Goal: Task Accomplishment & Management: Use online tool/utility

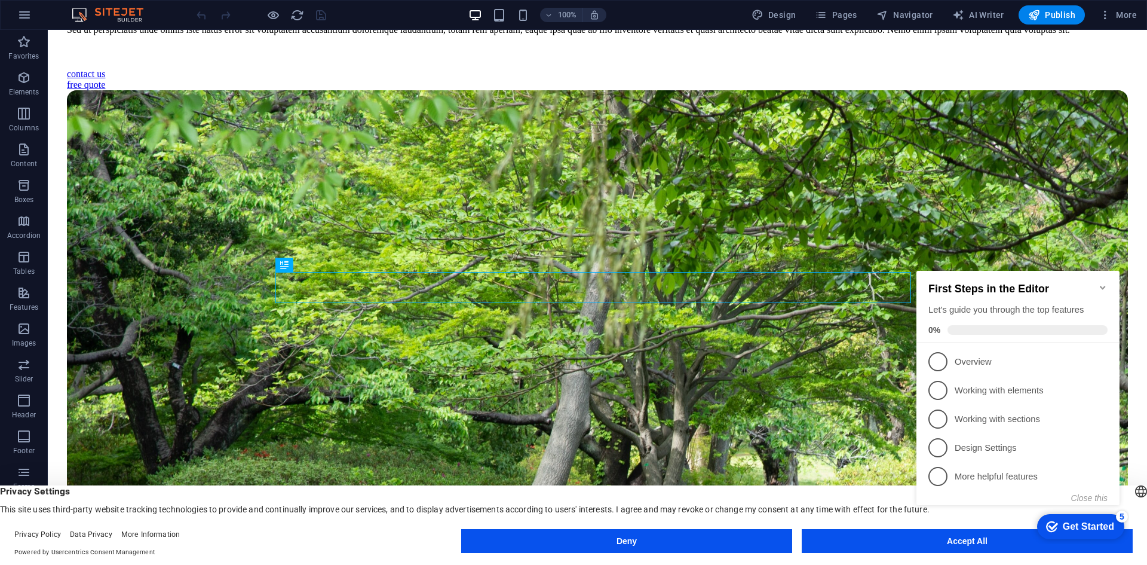
scroll to position [339, 0]
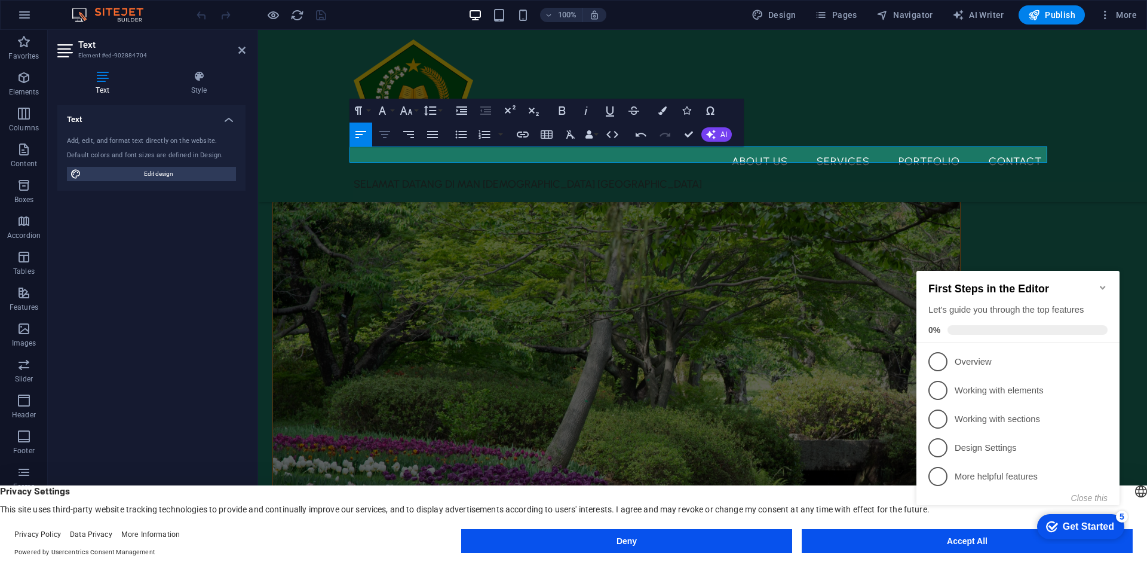
click at [382, 136] on icon "button" at bounding box center [385, 134] width 14 height 14
click at [567, 176] on p "SELAMAT DATANG DI MAN [DEMOGRAPHIC_DATA] [GEOGRAPHIC_DATA]" at bounding box center [703, 184] width 698 height 16
click at [415, 111] on button "Font Size" at bounding box center [408, 111] width 23 height 24
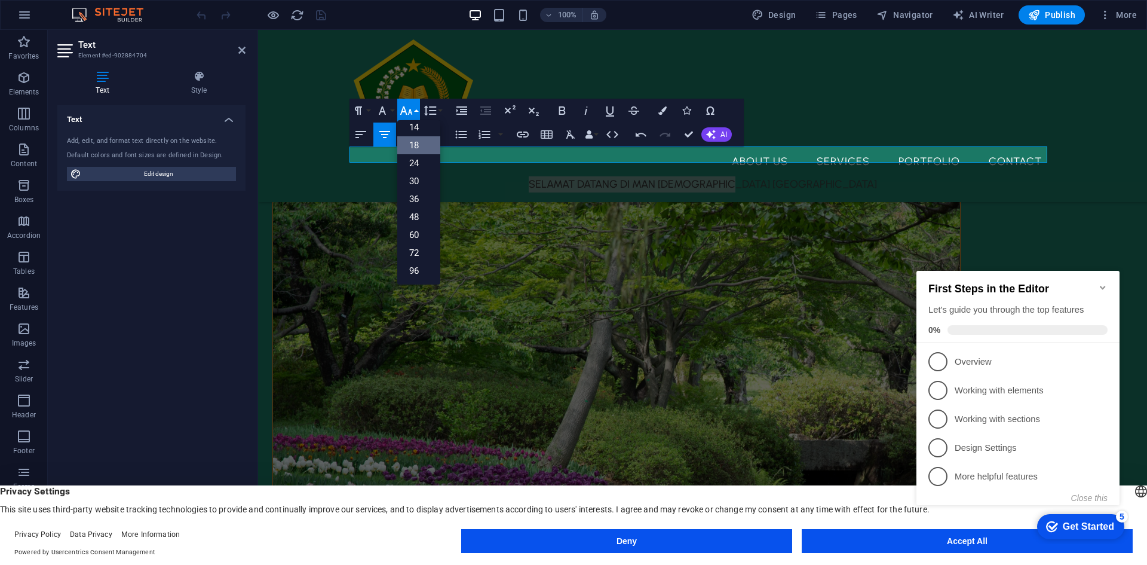
scroll to position [96, 0]
click at [409, 197] on link "36" at bounding box center [418, 199] width 43 height 18
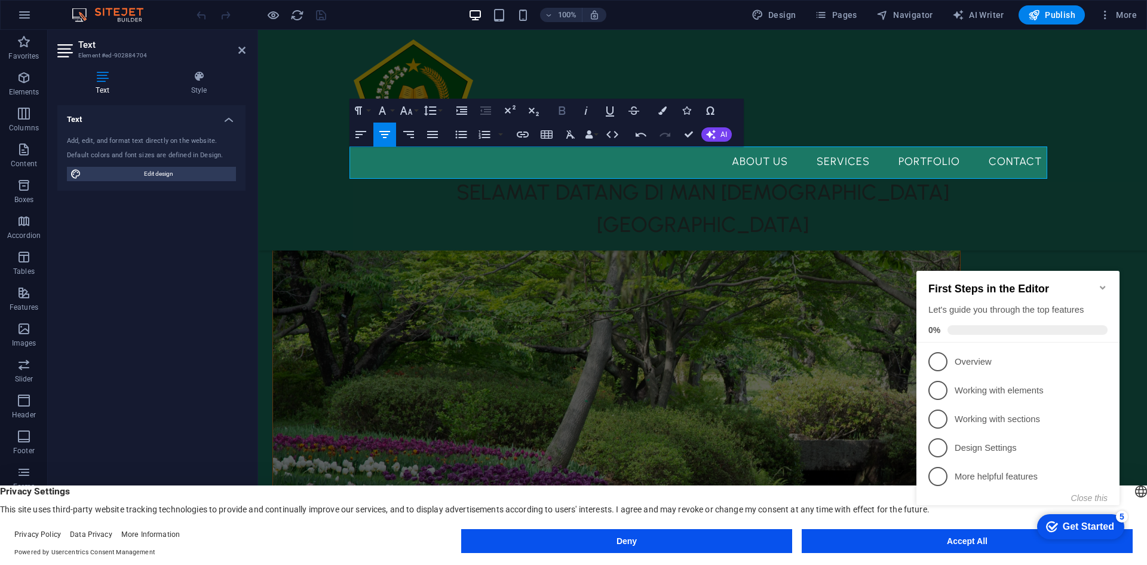
click at [564, 108] on icon "button" at bounding box center [562, 110] width 14 height 14
click at [1062, 17] on span "Publish" at bounding box center [1052, 15] width 47 height 12
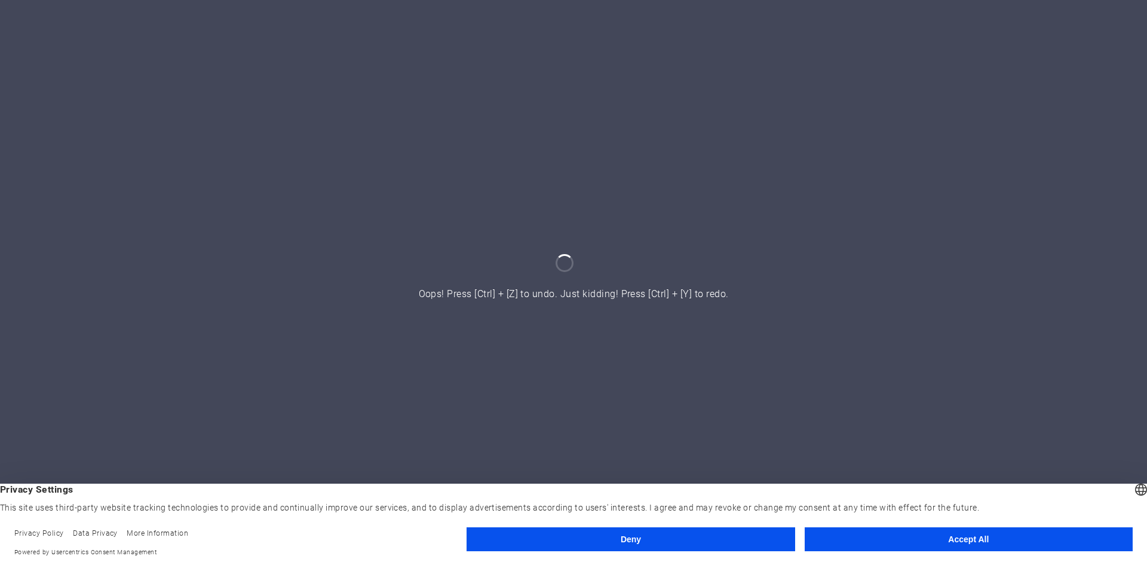
click at [983, 539] on button "Accept All" at bounding box center [969, 539] width 328 height 24
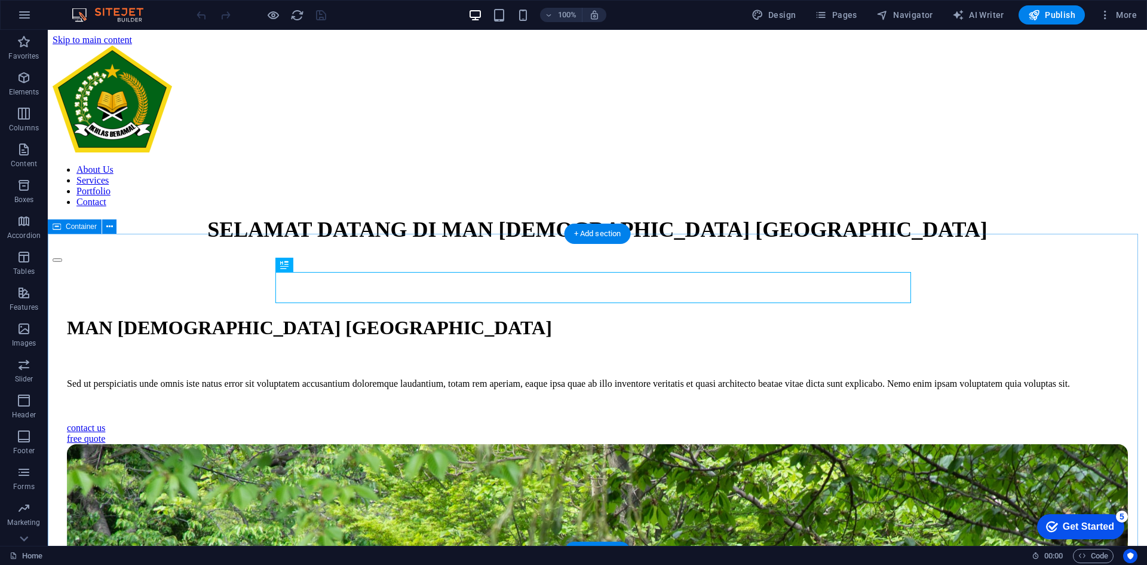
scroll to position [356, 0]
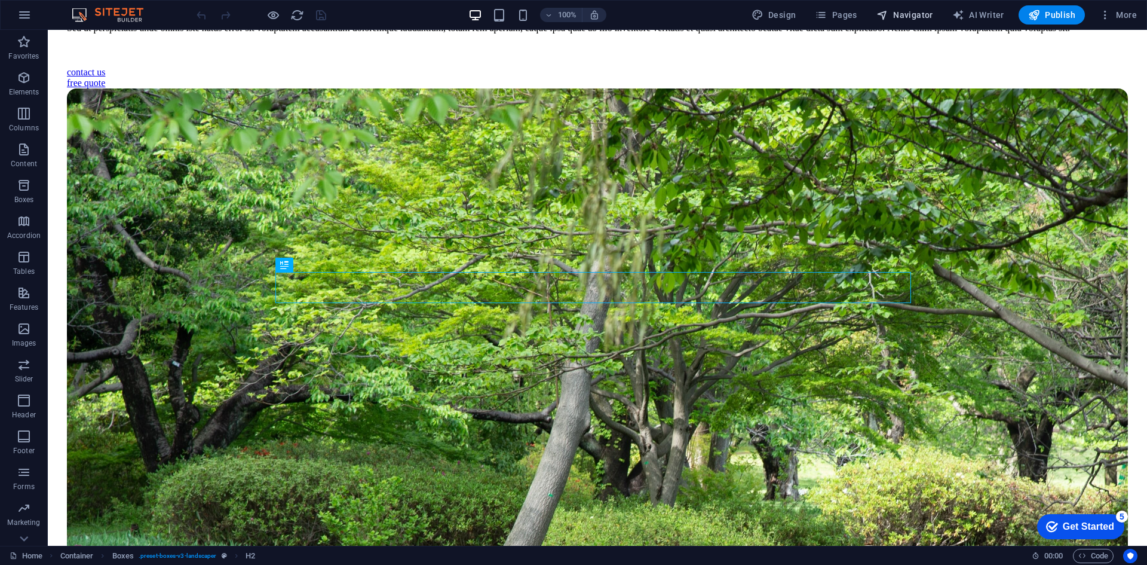
click at [911, 19] on span "Navigator" at bounding box center [905, 15] width 57 height 12
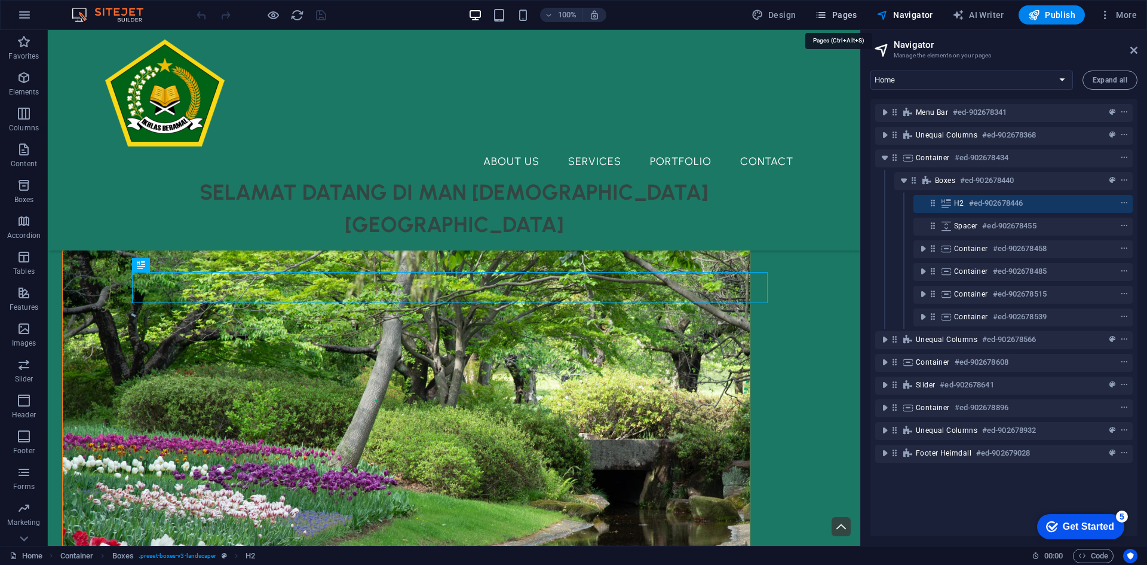
click at [848, 22] on button "Pages" at bounding box center [835, 14] width 51 height 19
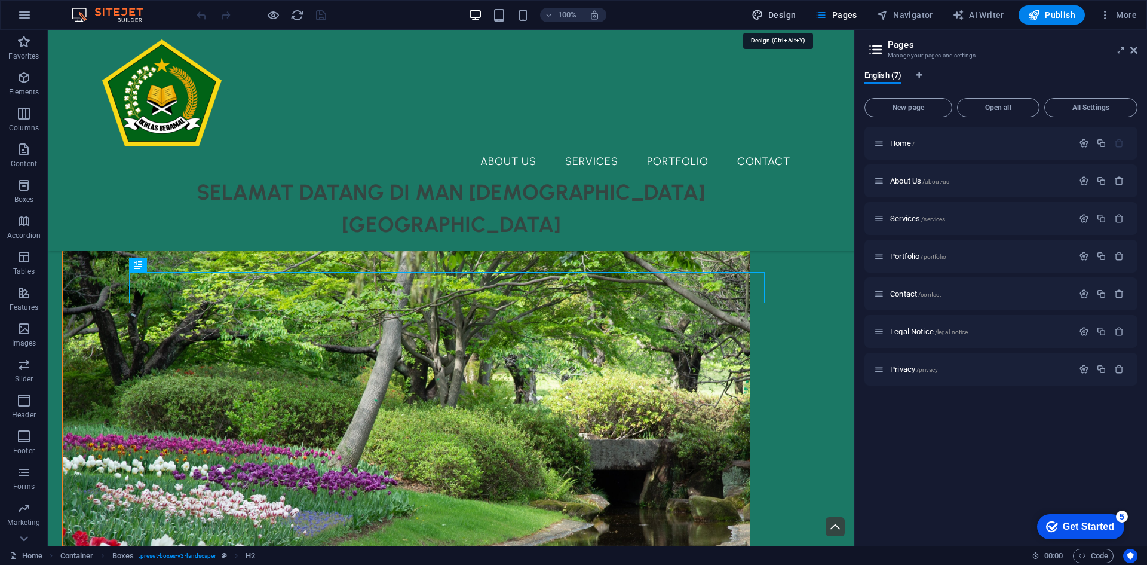
click at [786, 22] on button "Design" at bounding box center [774, 14] width 54 height 19
select select "px"
select select "500"
select select "px"
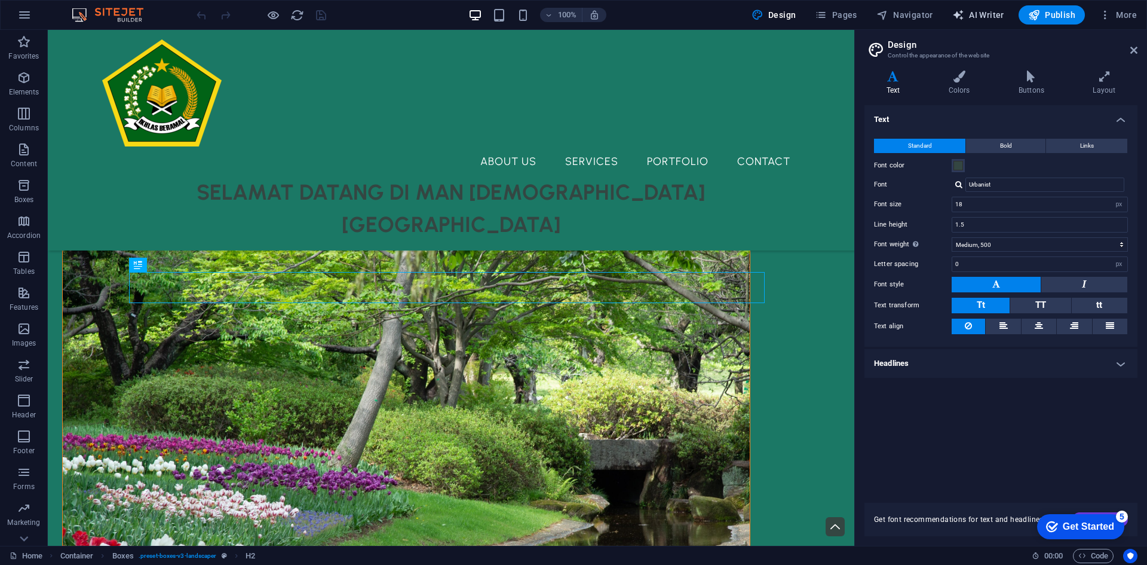
click at [993, 17] on span "AI Writer" at bounding box center [979, 15] width 52 height 12
select select "English"
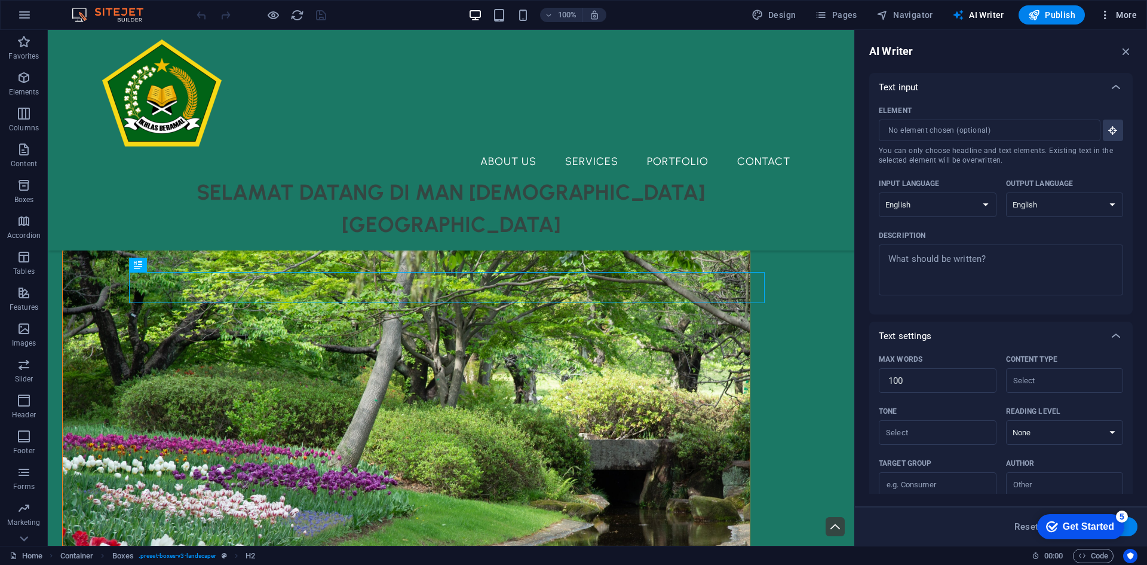
click at [1119, 20] on span "More" at bounding box center [1119, 15] width 38 height 12
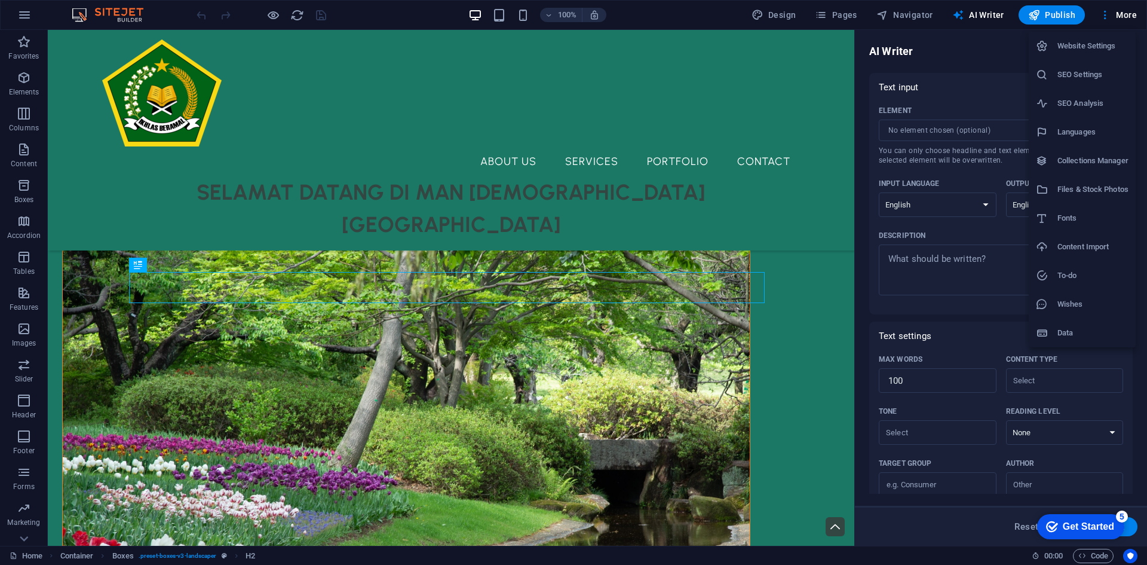
click at [1104, 47] on h6 "Website Settings" at bounding box center [1093, 46] width 71 height 14
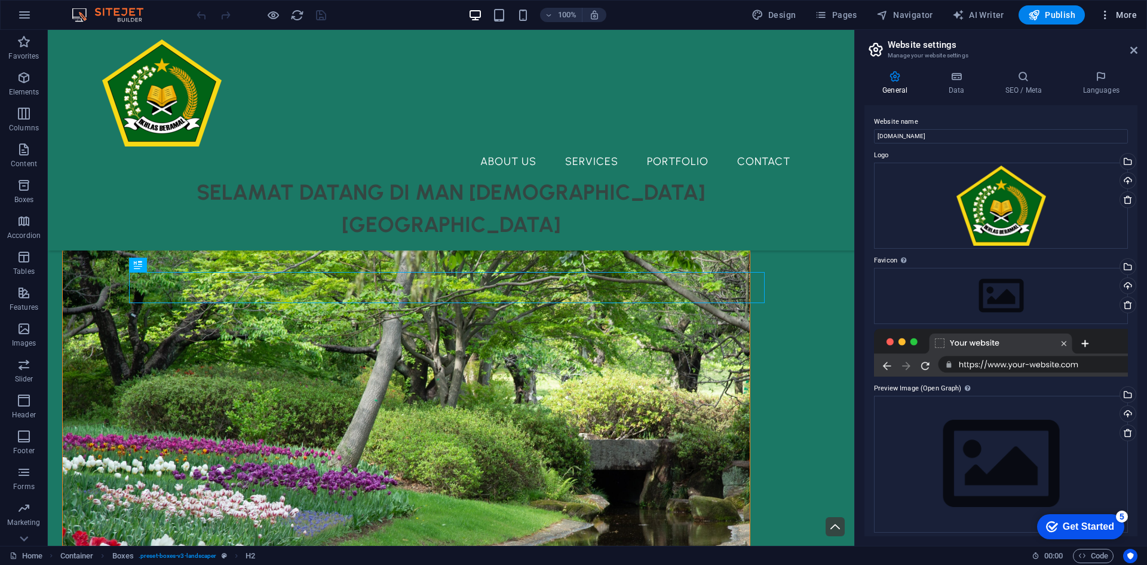
click at [1131, 16] on span "More" at bounding box center [1119, 15] width 38 height 12
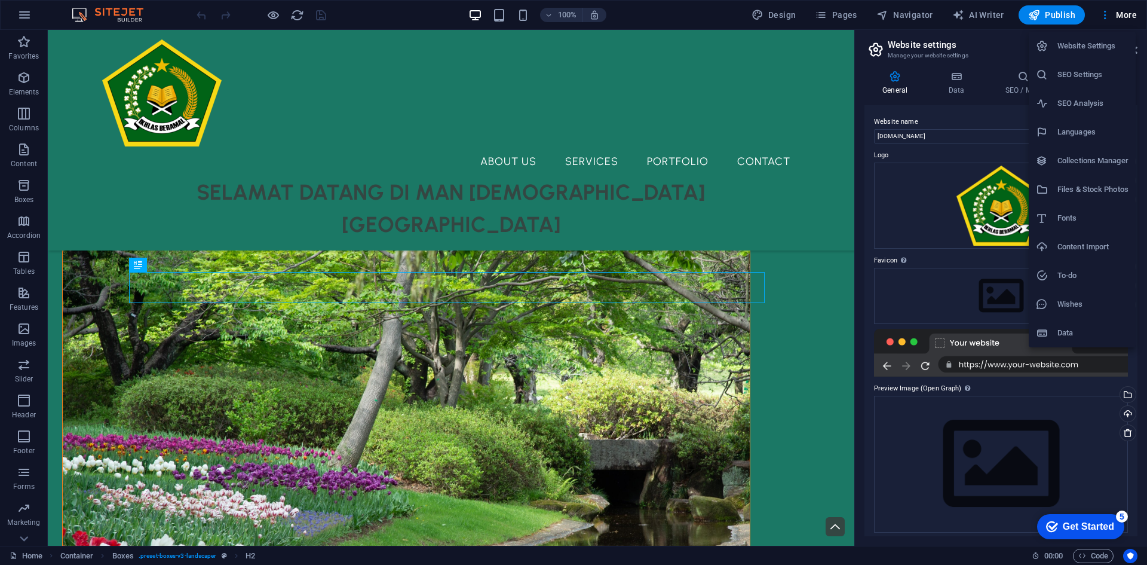
click at [1100, 75] on h6 "SEO Settings" at bounding box center [1093, 75] width 71 height 14
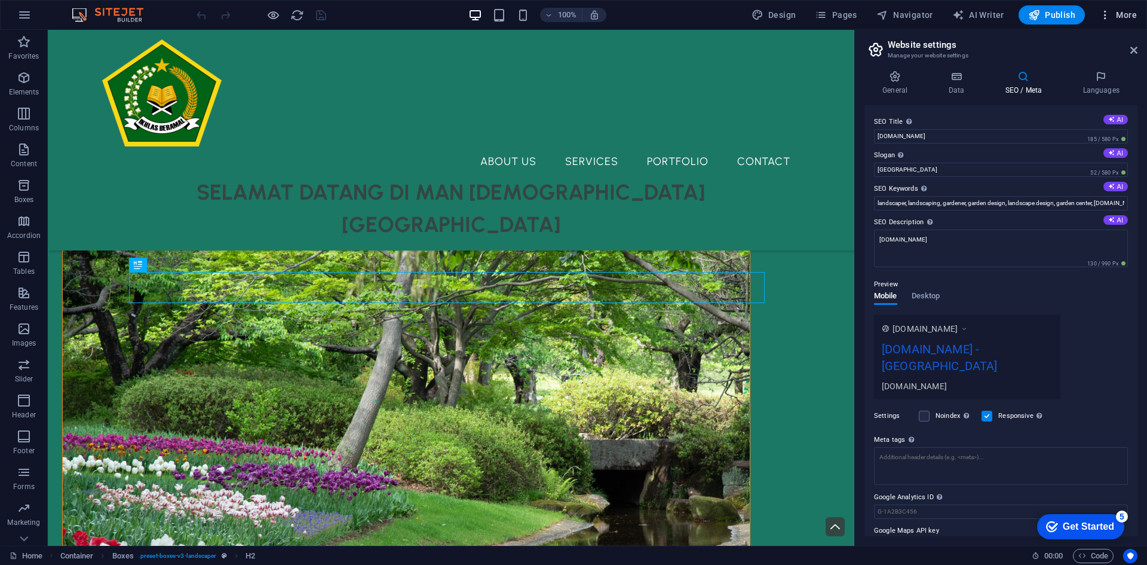
click at [1126, 14] on span "More" at bounding box center [1119, 15] width 38 height 12
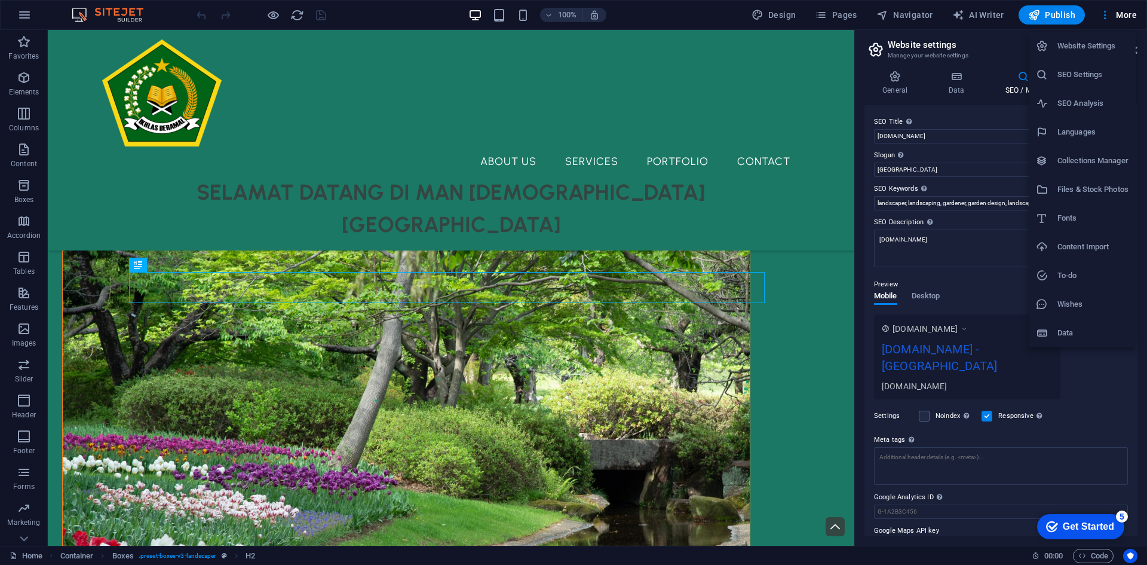
click at [898, 15] on div at bounding box center [573, 282] width 1147 height 565
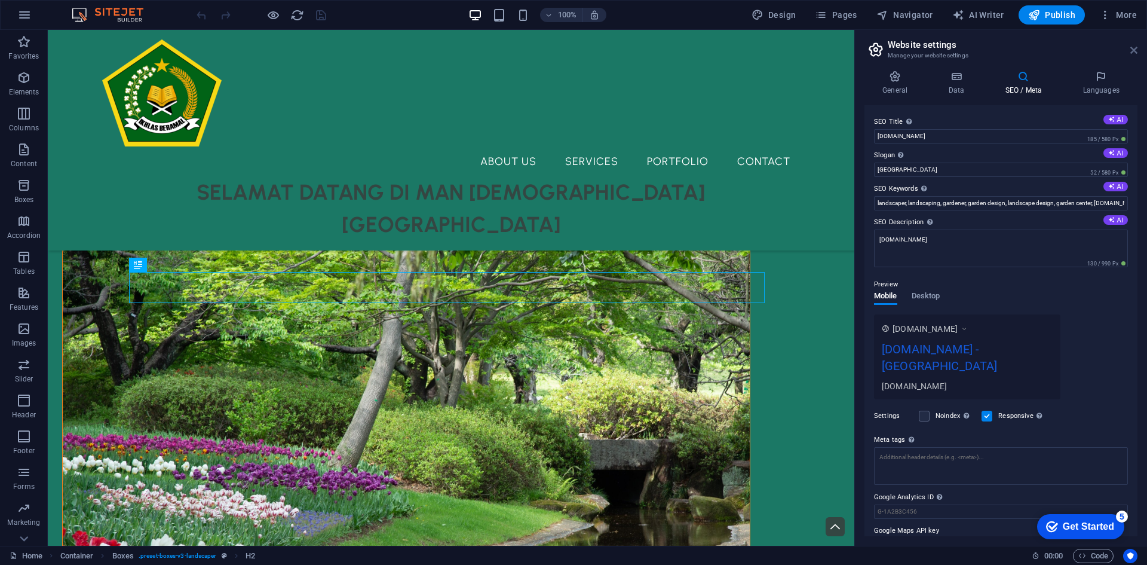
click at [1137, 53] on icon at bounding box center [1134, 50] width 7 height 10
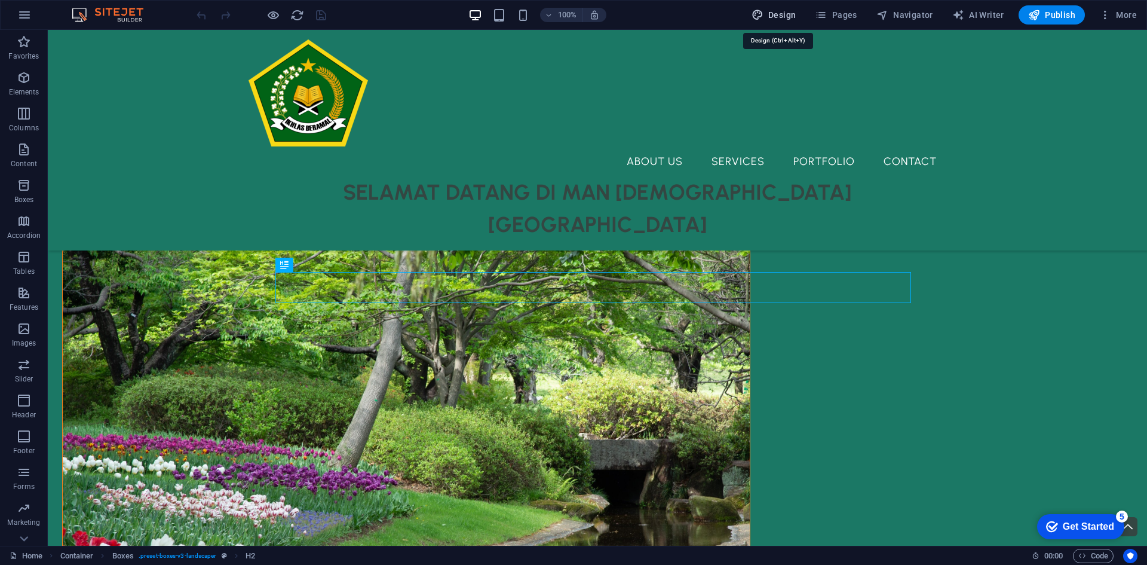
click at [794, 15] on span "Design" at bounding box center [774, 15] width 45 height 12
select select "px"
select select "500"
select select "px"
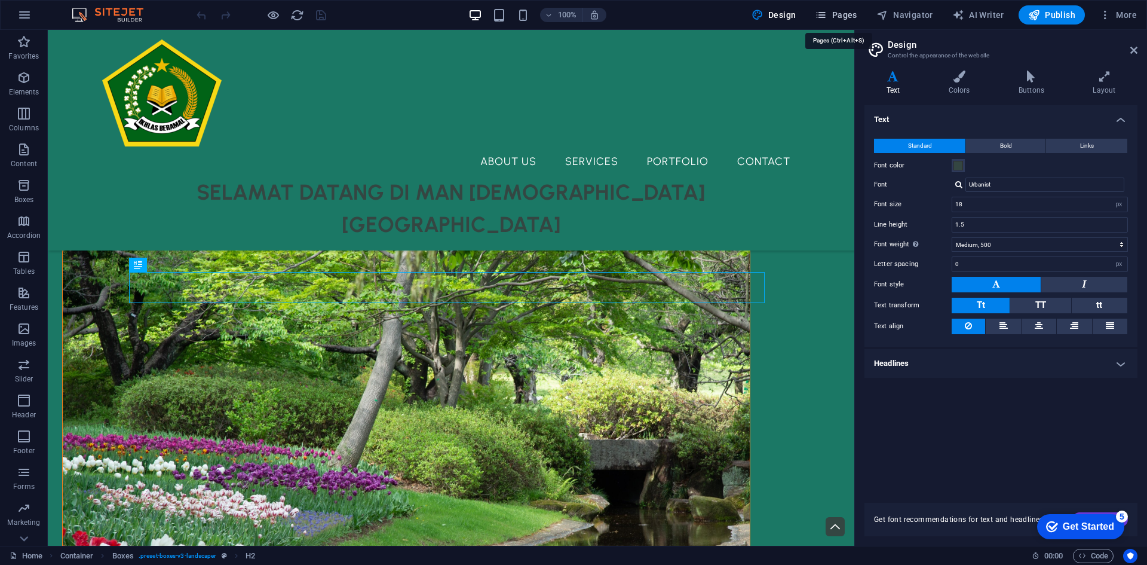
click at [842, 8] on button "Pages" at bounding box center [835, 14] width 51 height 19
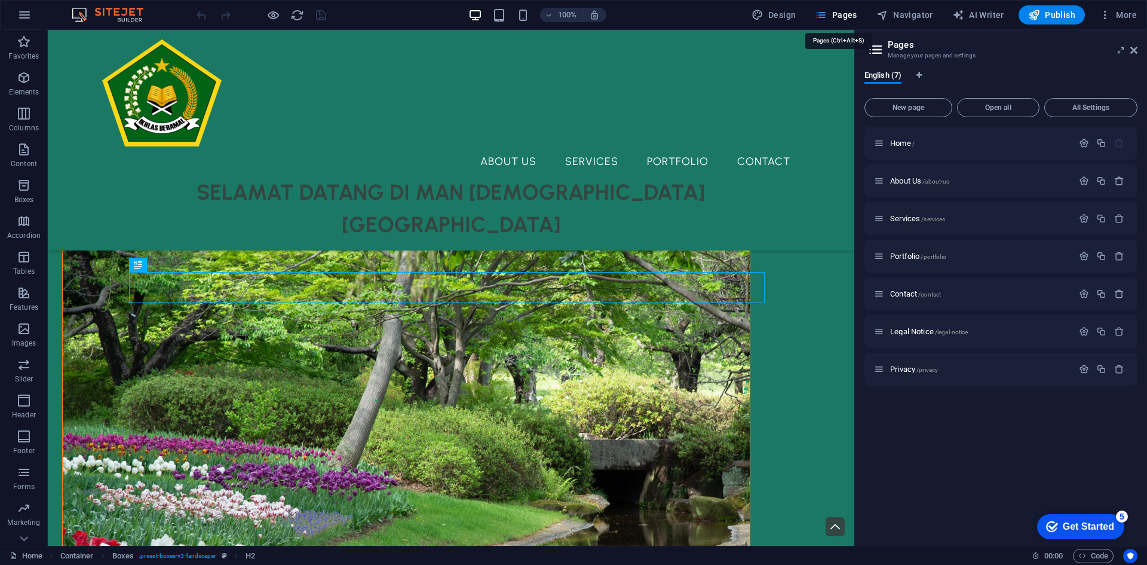
click at [827, 17] on icon "button" at bounding box center [821, 15] width 12 height 12
click at [920, 112] on button "New page" at bounding box center [909, 107] width 88 height 19
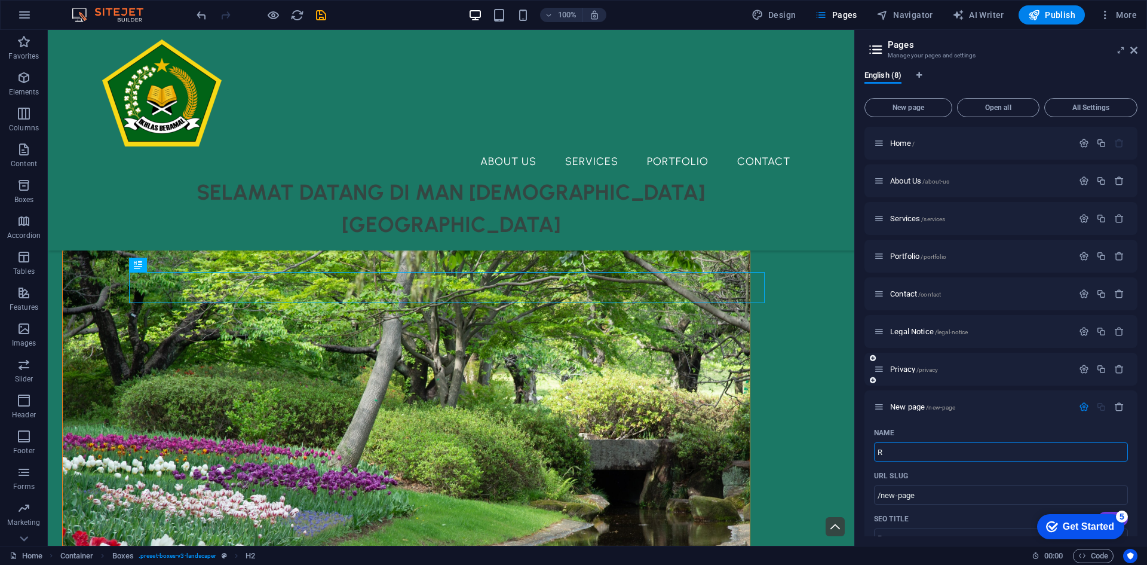
type input "R"
type input "/r"
type input "RDM"
type input "/rdm"
type input "RDM"
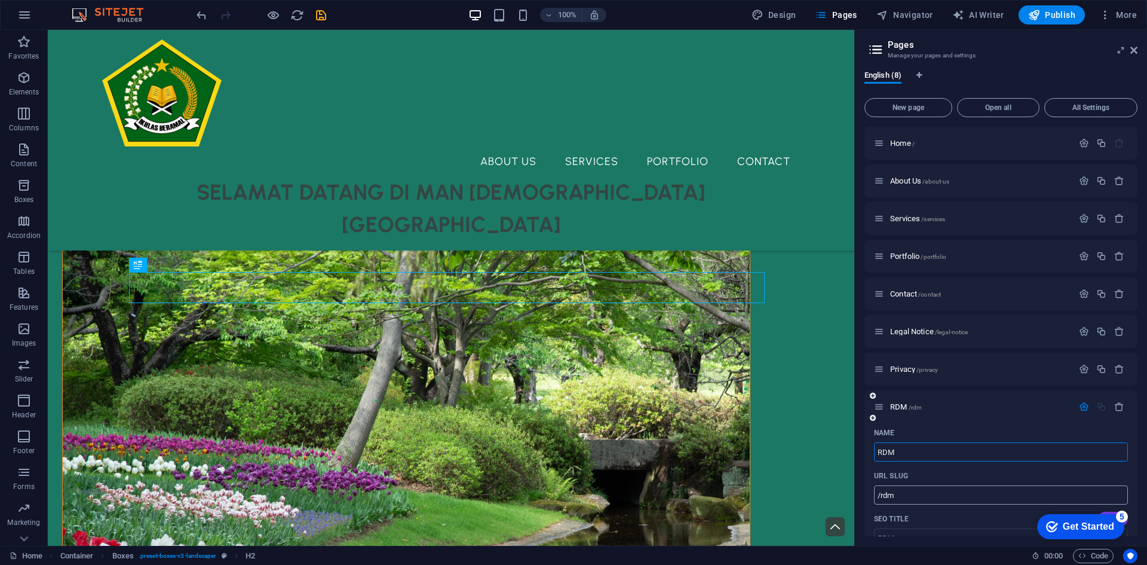
click at [934, 498] on input "/rdm" at bounding box center [1001, 494] width 254 height 19
click at [1136, 50] on icon at bounding box center [1134, 50] width 7 height 10
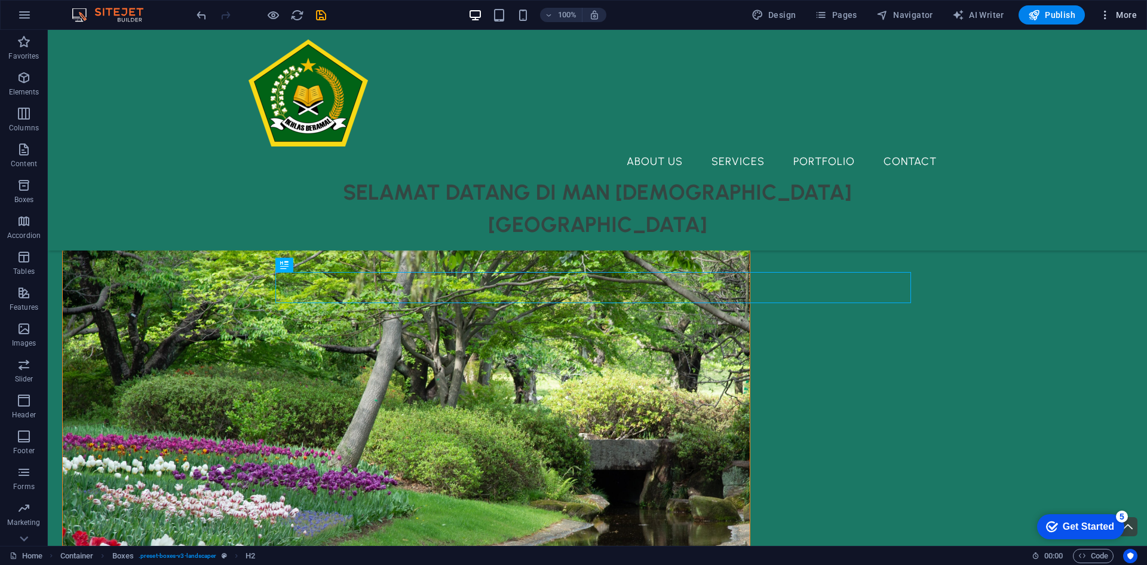
click at [1109, 20] on icon "button" at bounding box center [1106, 15] width 12 height 12
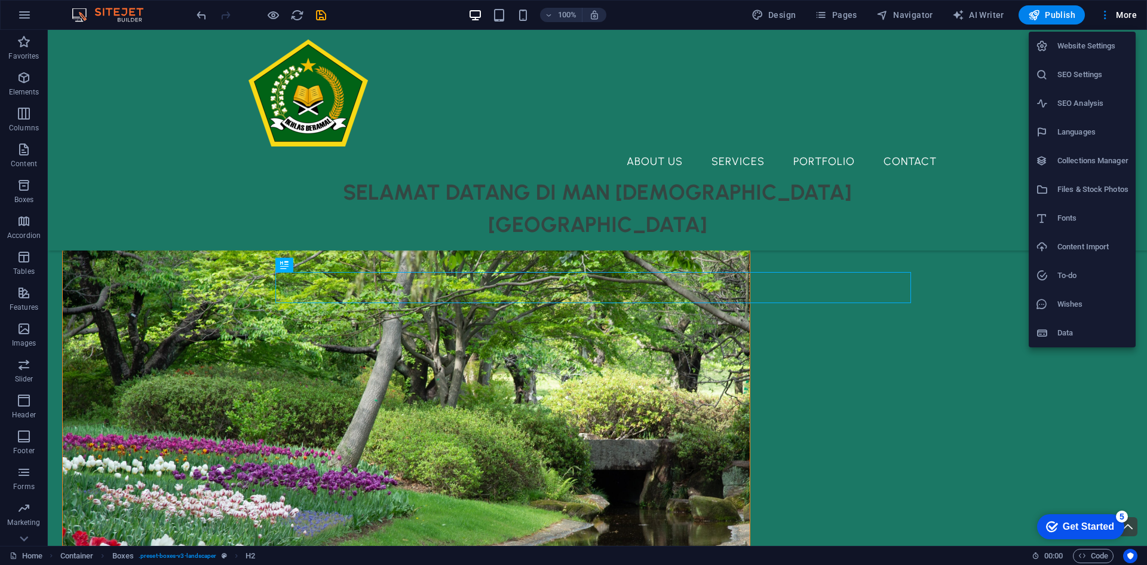
click at [22, 88] on div at bounding box center [573, 282] width 1147 height 565
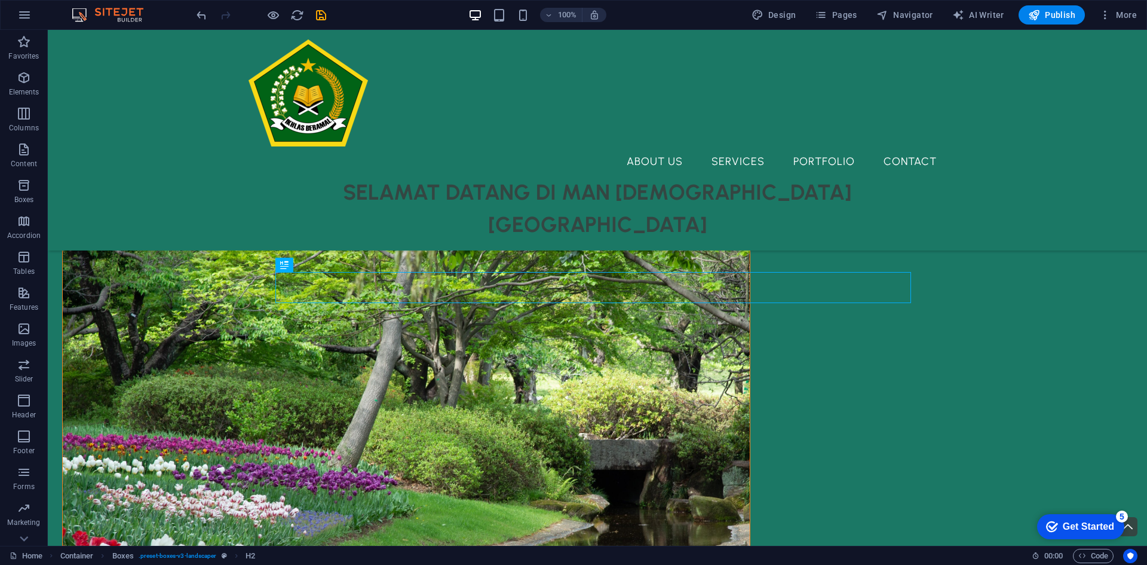
click at [22, 88] on p "Elements" at bounding box center [24, 92] width 30 height 10
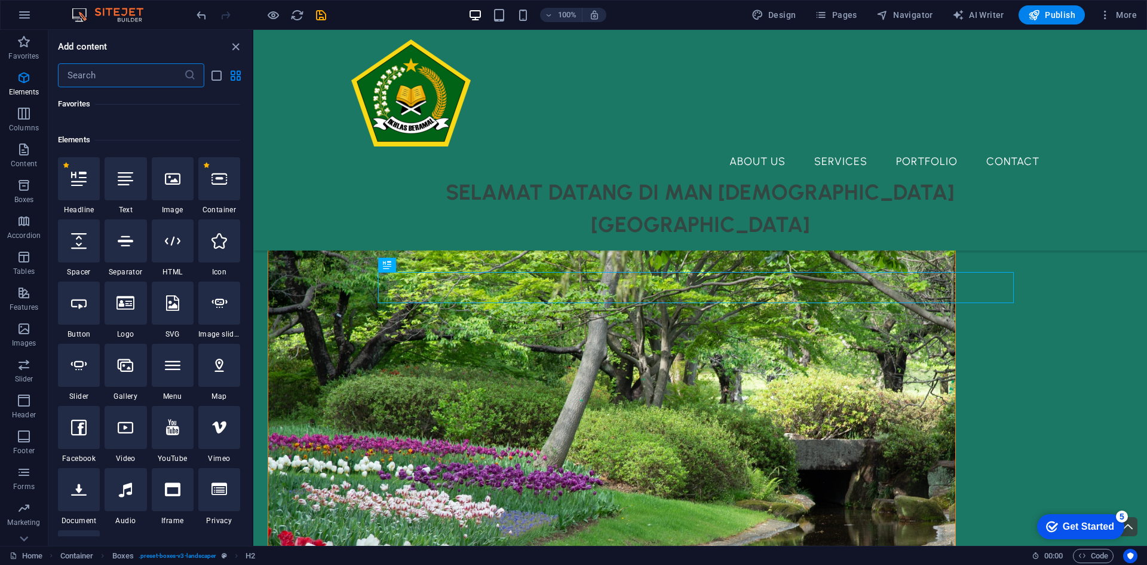
scroll to position [127, 0]
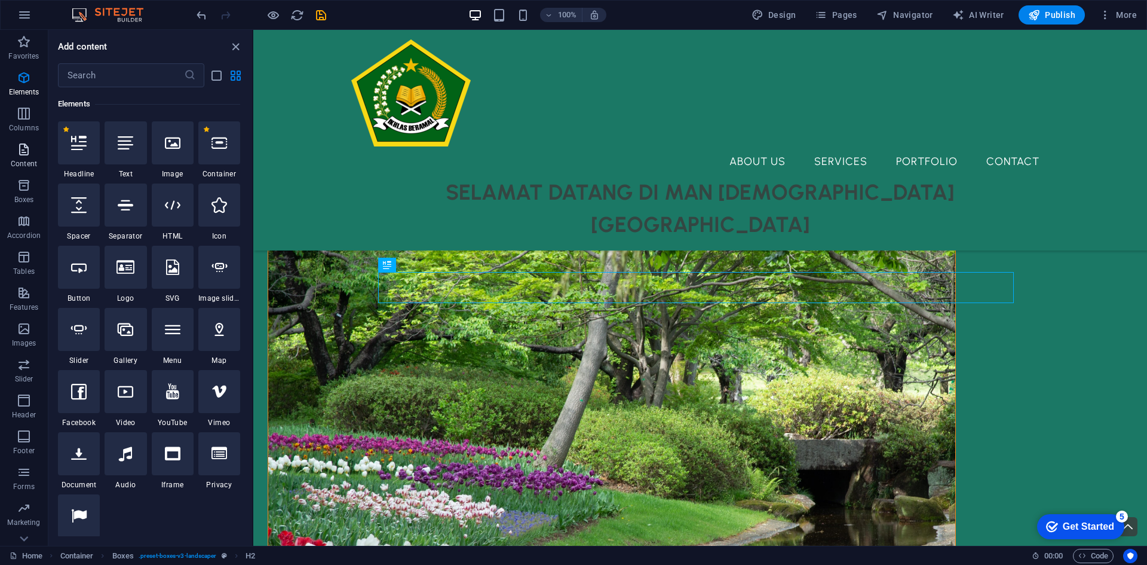
click at [20, 151] on icon "button" at bounding box center [24, 149] width 14 height 14
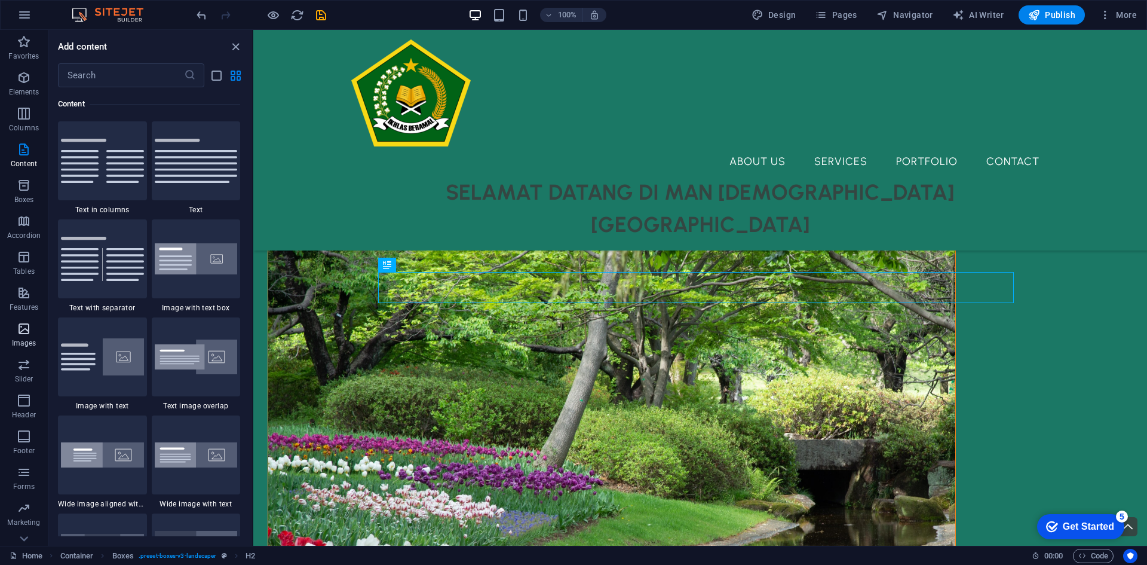
scroll to position [22, 0]
click at [893, 20] on span "Navigator" at bounding box center [905, 15] width 57 height 12
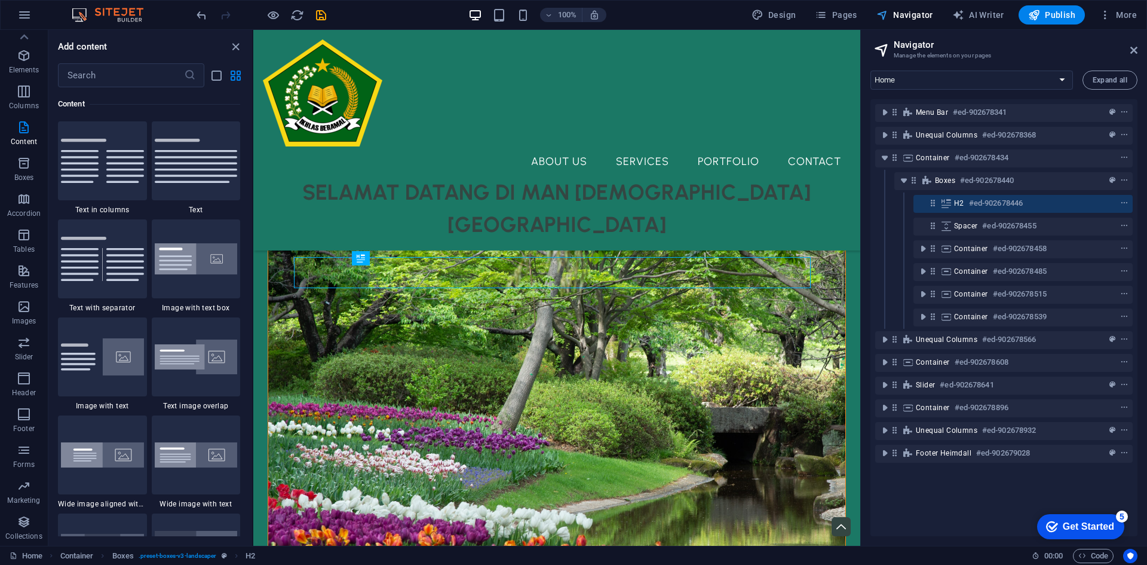
scroll to position [324, 0]
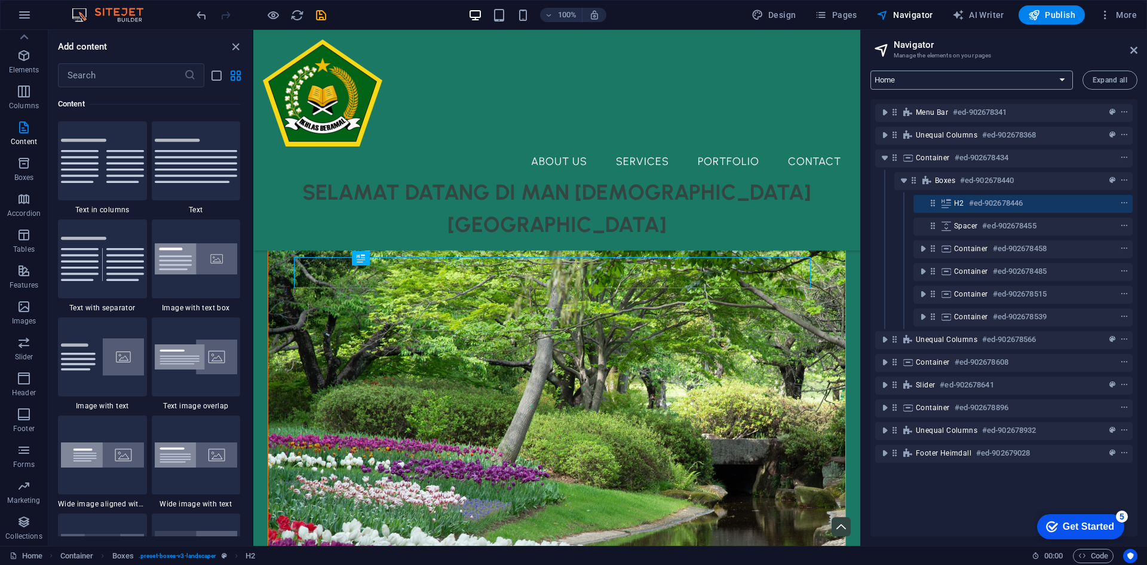
click at [1071, 78] on select "Home About Us Services Portfolio Contact Legal Notice Privacy RDM" at bounding box center [972, 80] width 203 height 19
select select "16953724-en"
click at [871, 71] on select "Home About Us Services Portfolio Contact Legal Notice Privacy RDM" at bounding box center [972, 80] width 203 height 19
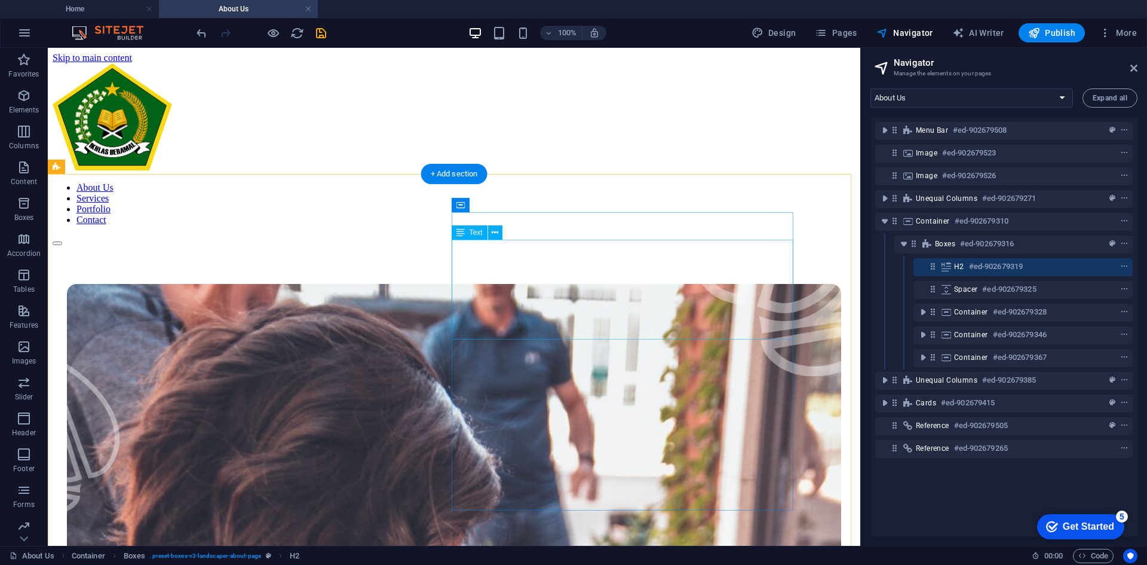
scroll to position [0, 0]
click at [997, 36] on span "AI Writer" at bounding box center [979, 33] width 52 height 12
select select "English"
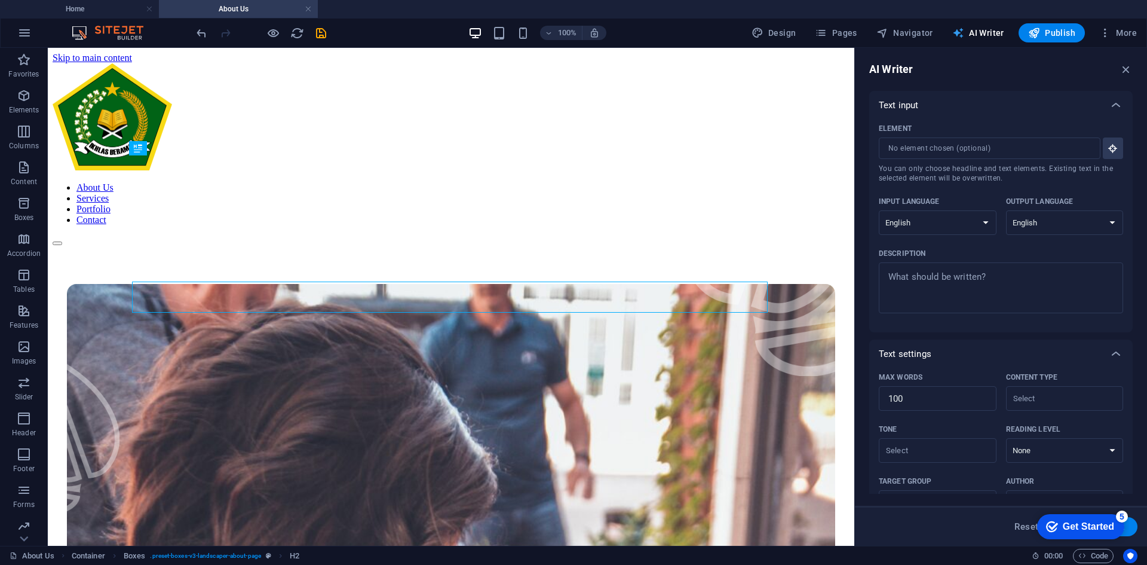
scroll to position [332, 0]
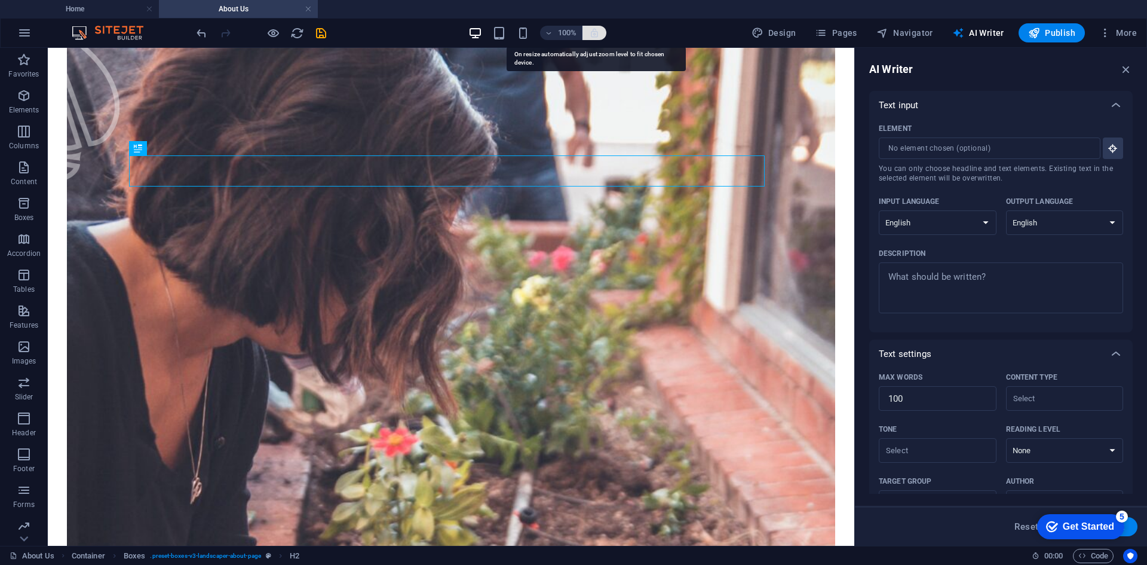
click at [598, 29] on icon "button" at bounding box center [594, 32] width 11 height 11
click at [1127, 67] on icon "button" at bounding box center [1126, 69] width 13 height 13
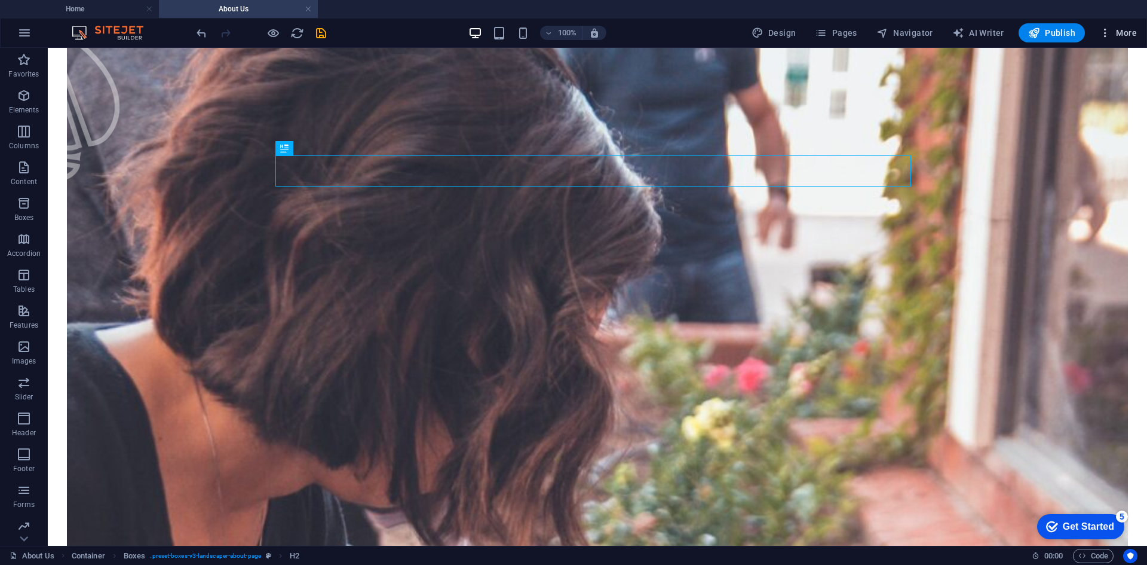
click at [1110, 36] on icon "button" at bounding box center [1106, 33] width 12 height 12
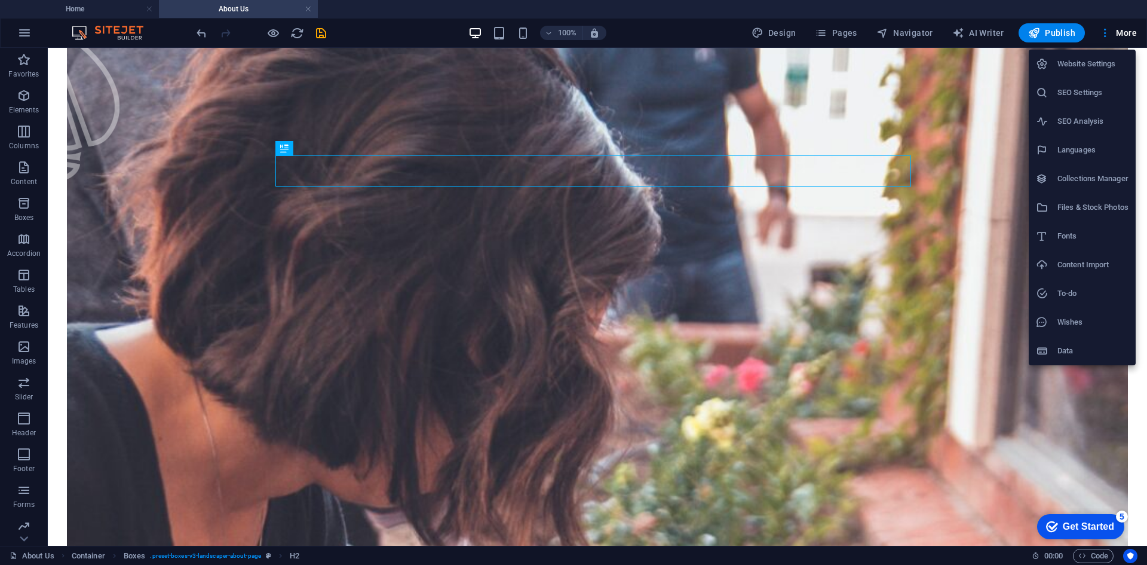
click at [1084, 267] on h6 "Content Import" at bounding box center [1093, 265] width 71 height 14
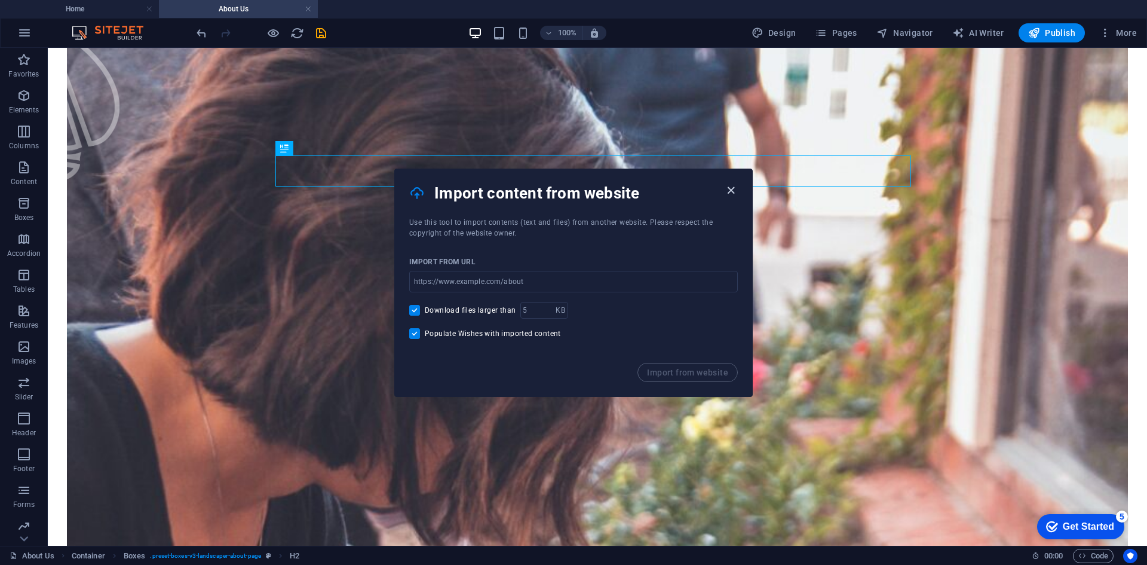
click at [731, 188] on icon "button" at bounding box center [731, 190] width 14 height 14
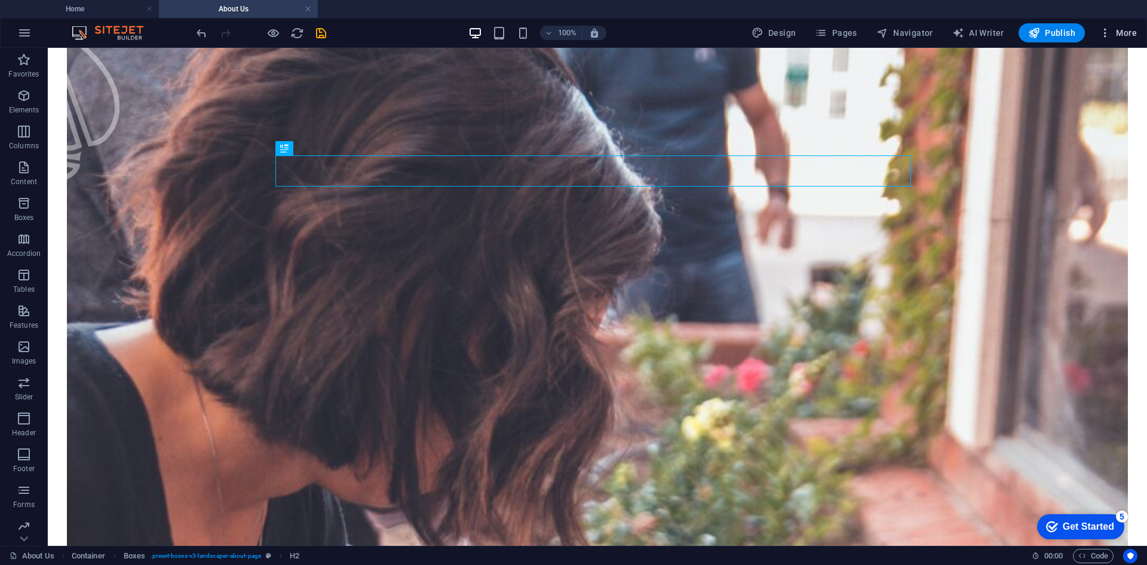
click at [1128, 33] on span "More" at bounding box center [1119, 33] width 38 height 12
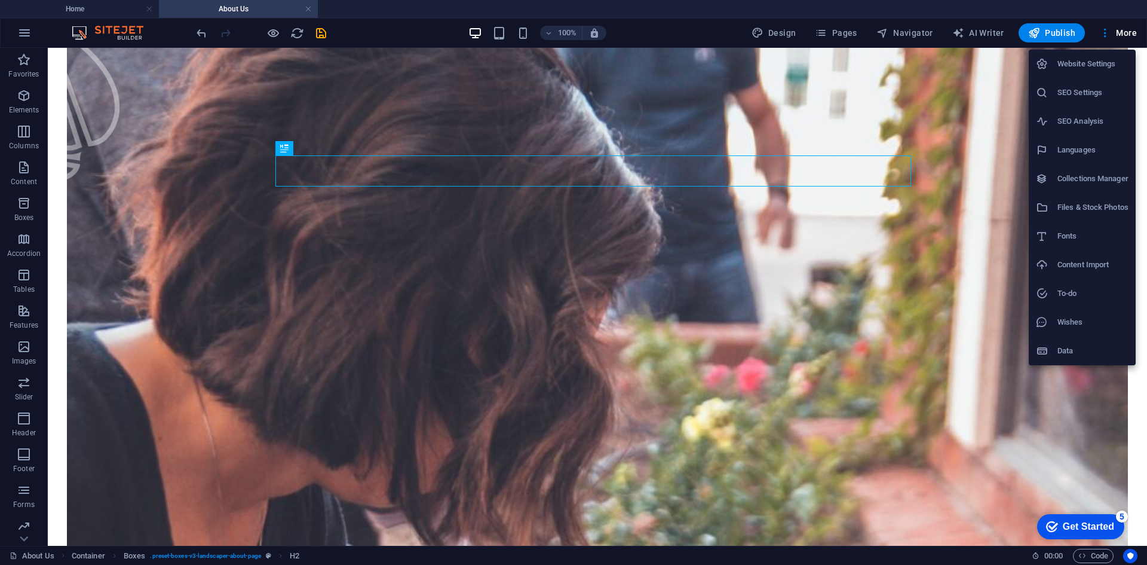
click at [1066, 528] on div "Get Started" at bounding box center [1088, 526] width 51 height 11
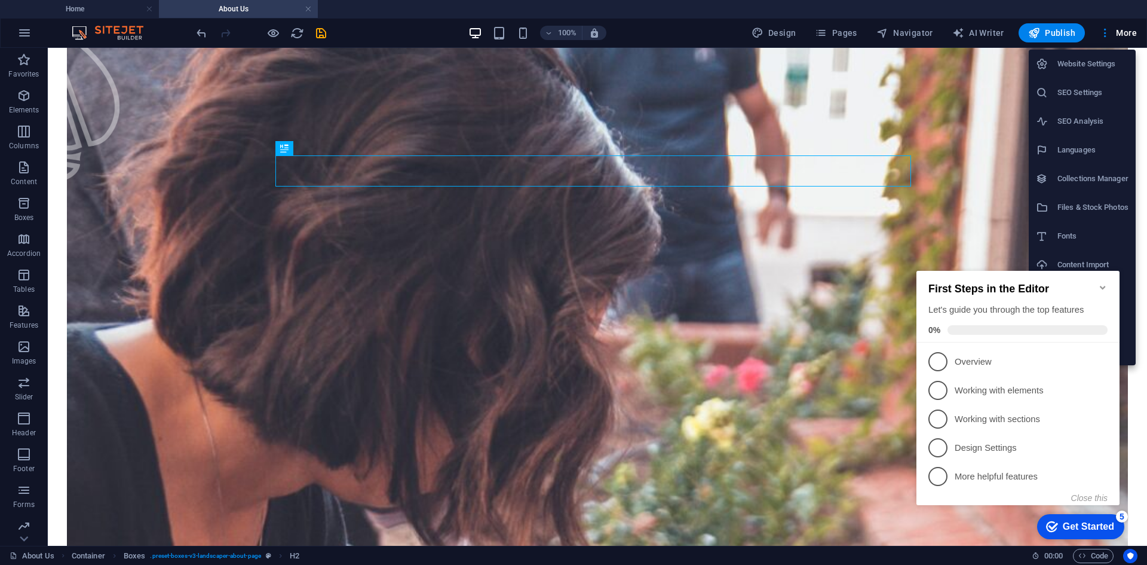
click at [117, 33] on div at bounding box center [573, 282] width 1147 height 565
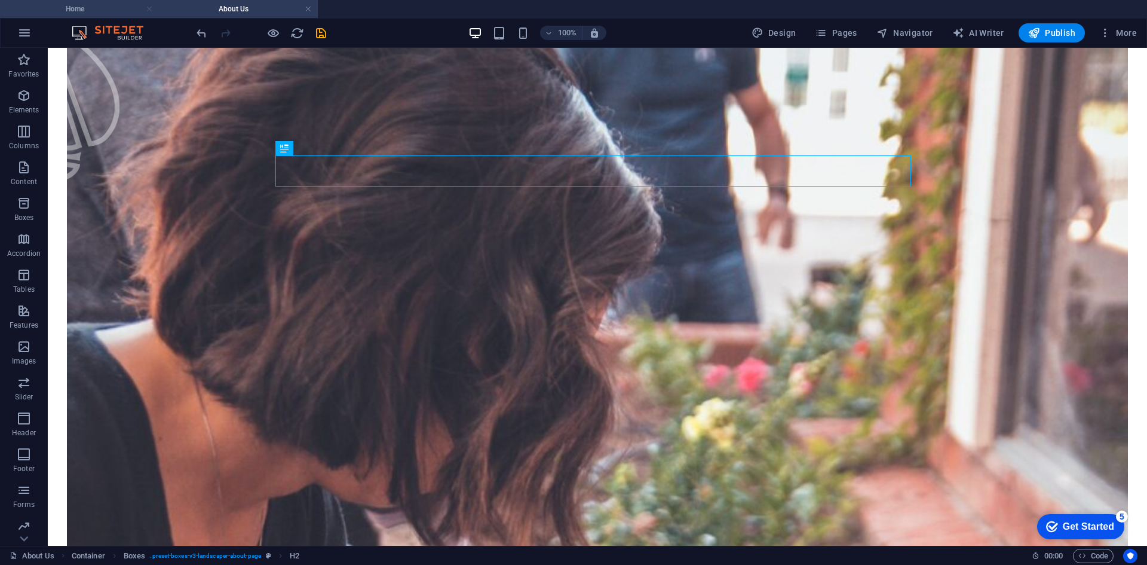
click at [147, 11] on link at bounding box center [149, 9] width 7 height 11
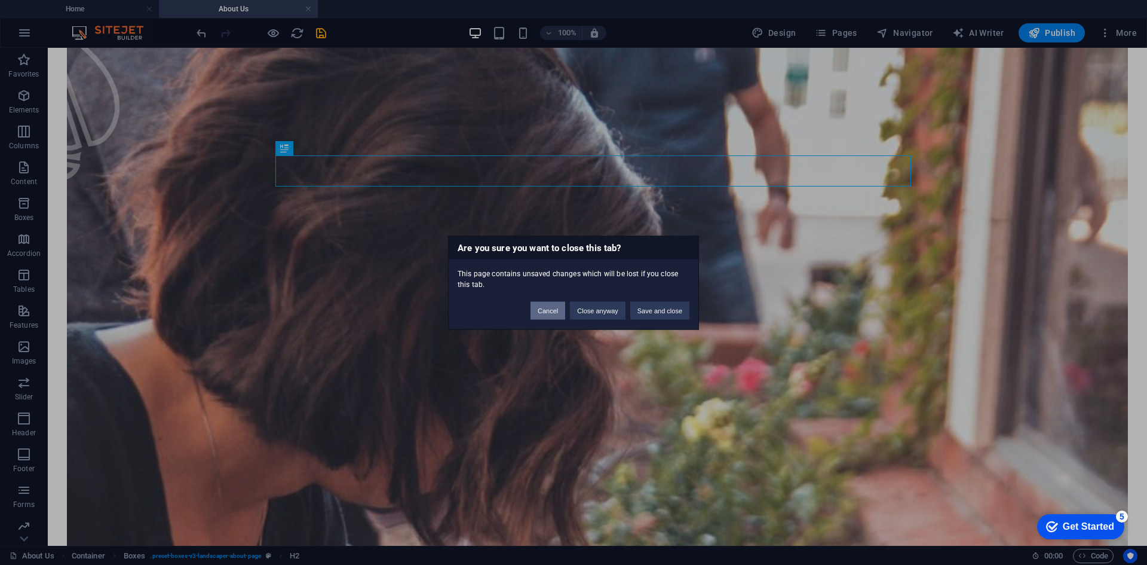
click at [538, 311] on button "Cancel" at bounding box center [548, 310] width 35 height 18
